Goal: Navigation & Orientation: Find specific page/section

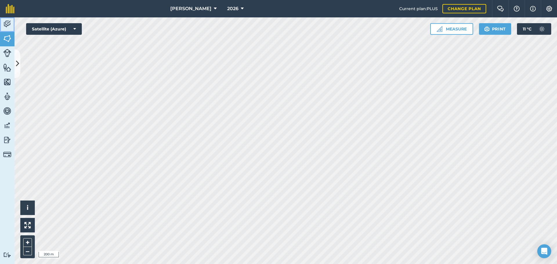
click at [8, 25] on img at bounding box center [7, 24] width 8 height 9
click at [8, 21] on img at bounding box center [7, 24] width 8 height 9
